Goal: Transaction & Acquisition: Purchase product/service

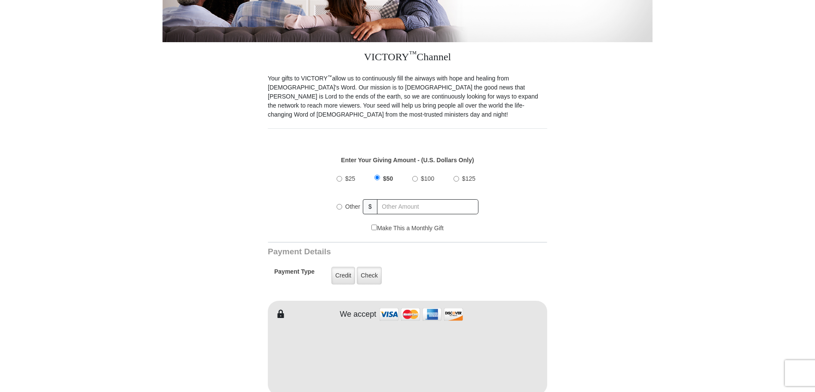
scroll to position [215, 0]
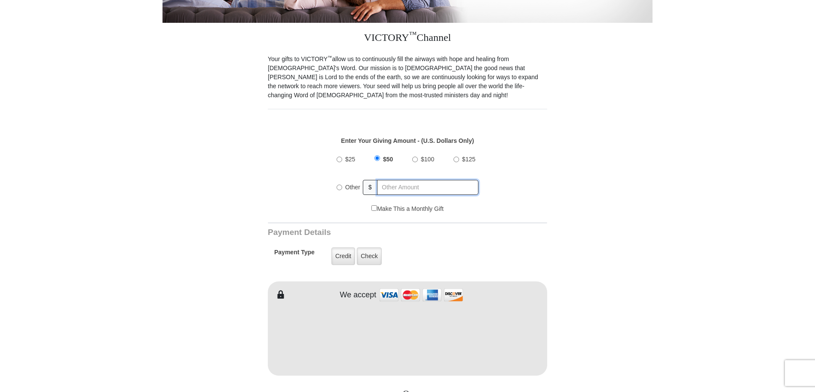
radio input "true"
click at [395, 180] on input "text" at bounding box center [428, 187] width 101 height 15
type input "500"
click at [343, 251] on label "Credit" at bounding box center [343, 256] width 24 height 18
click at [0, 0] on input "Credit" at bounding box center [0, 0] width 0 height 0
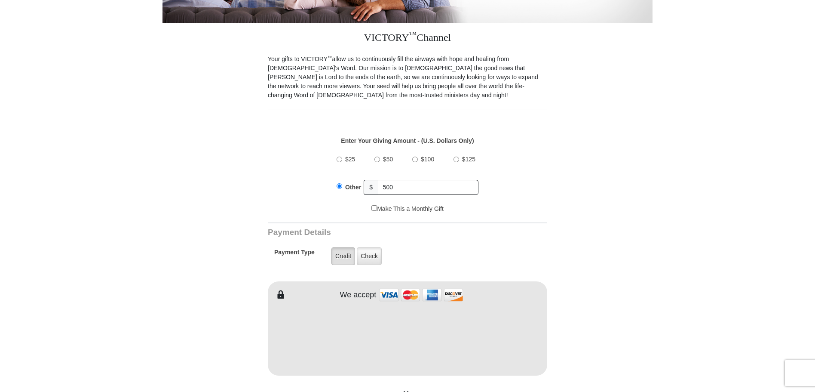
click at [338, 249] on label "Credit" at bounding box center [343, 256] width 24 height 18
click at [0, 0] on input "Credit" at bounding box center [0, 0] width 0 height 0
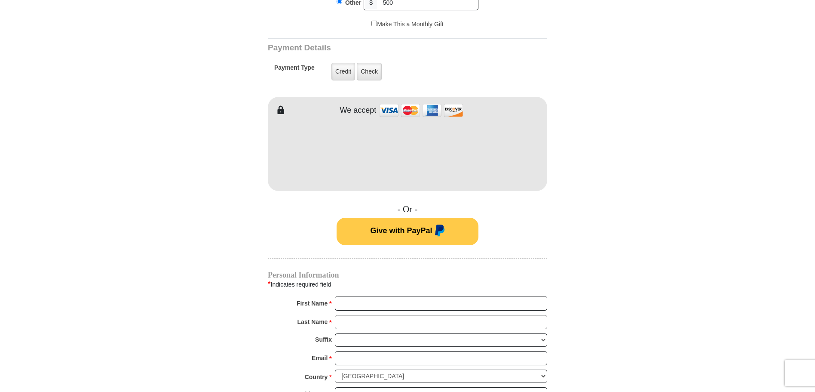
scroll to position [430, 0]
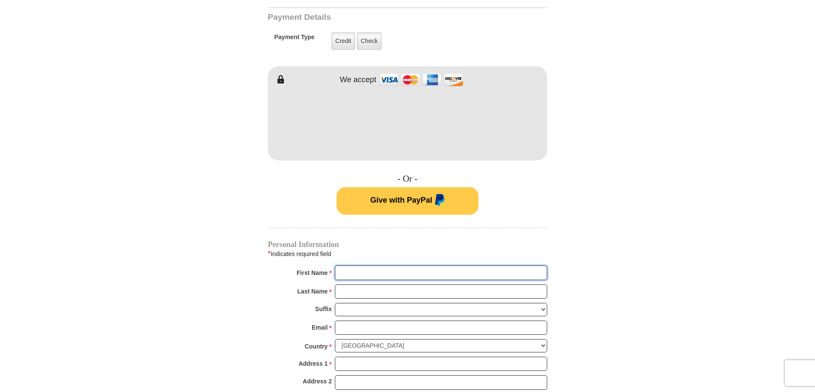
click at [381, 265] on input "First Name *" at bounding box center [441, 272] width 212 height 15
type input "Volney"
click at [373, 284] on input "Last Name *" at bounding box center [441, 291] width 212 height 15
type input "Small"
click at [349, 303] on select "Jr Sr I II III IV V VI" at bounding box center [441, 309] width 212 height 13
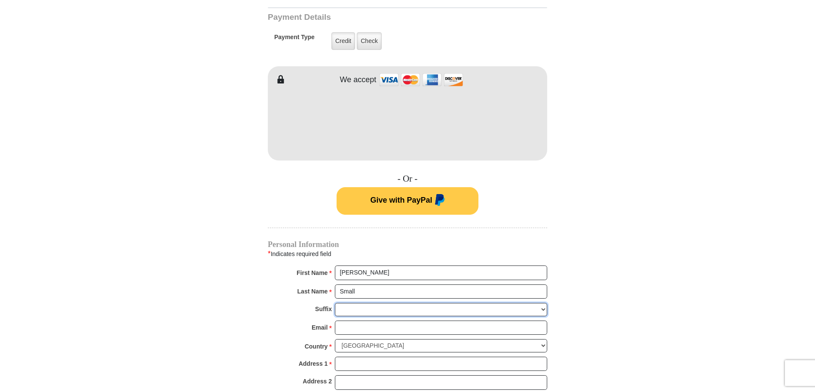
click at [349, 303] on select "Jr Sr I II III IV V VI" at bounding box center [441, 309] width 212 height 13
click at [349, 320] on input "Email *" at bounding box center [441, 327] width 212 height 15
type input "vos.systems@hotmail.com"
type input "906 Willow Lane"
type input "Valley Stream"
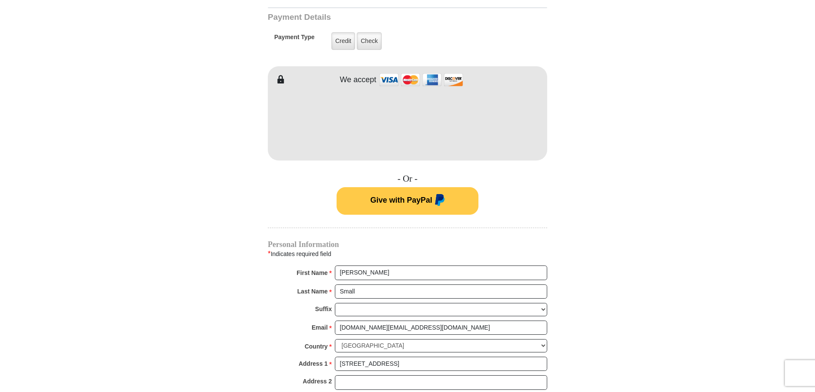
select select "NY"
type input "11580"
type input "9173656009"
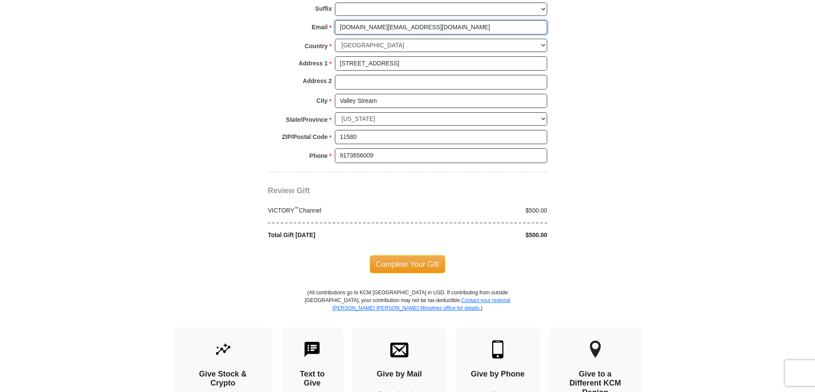
scroll to position [731, 0]
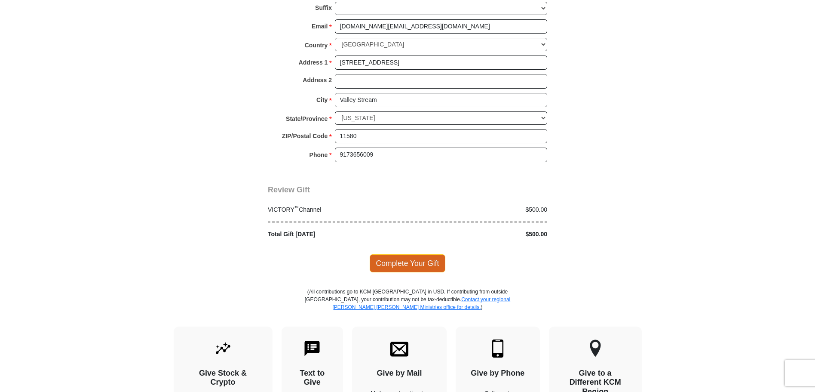
click at [425, 254] on span "Complete Your Gift" at bounding box center [408, 263] width 76 height 18
